Goal: Use online tool/utility: Utilize a website feature to perform a specific function

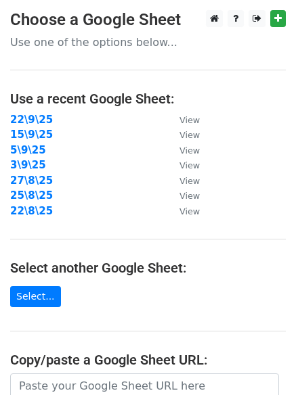
scroll to position [235, 0]
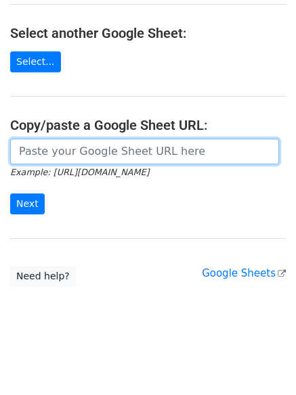
click at [68, 143] on input "url" at bounding box center [144, 152] width 269 height 26
paste input "https://docs.google.com/spreadsheets/d/1uXIeNN6OnrX9hMRKfV998dnTIvaDd0U3jgxBI1g…"
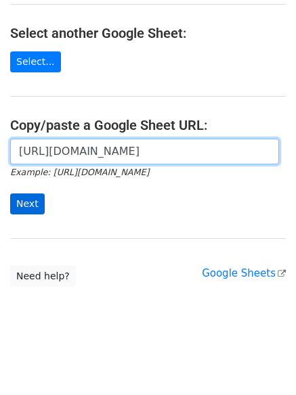
scroll to position [0, 292]
type input "https://docs.google.com/spreadsheets/d/1uXIeNN6OnrX9hMRKfV998dnTIvaDd0U3jgxBI1g…"
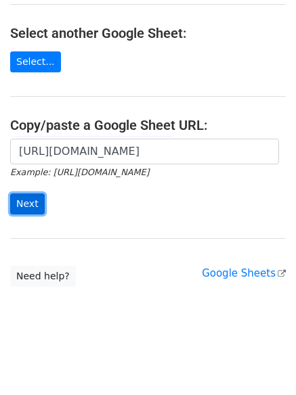
click at [20, 203] on input "Next" at bounding box center [27, 204] width 35 height 21
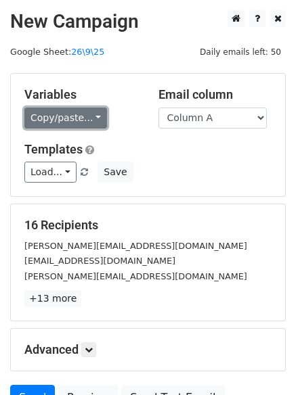
click at [77, 118] on link "Copy/paste..." at bounding box center [65, 118] width 83 height 21
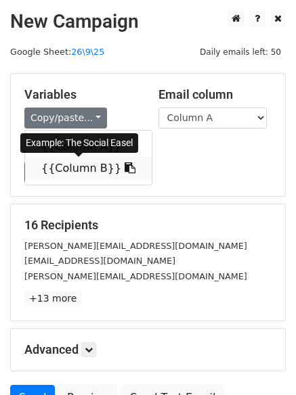
click at [68, 177] on link "{{Column B}}" at bounding box center [88, 169] width 127 height 22
